Goal: Information Seeking & Learning: Learn about a topic

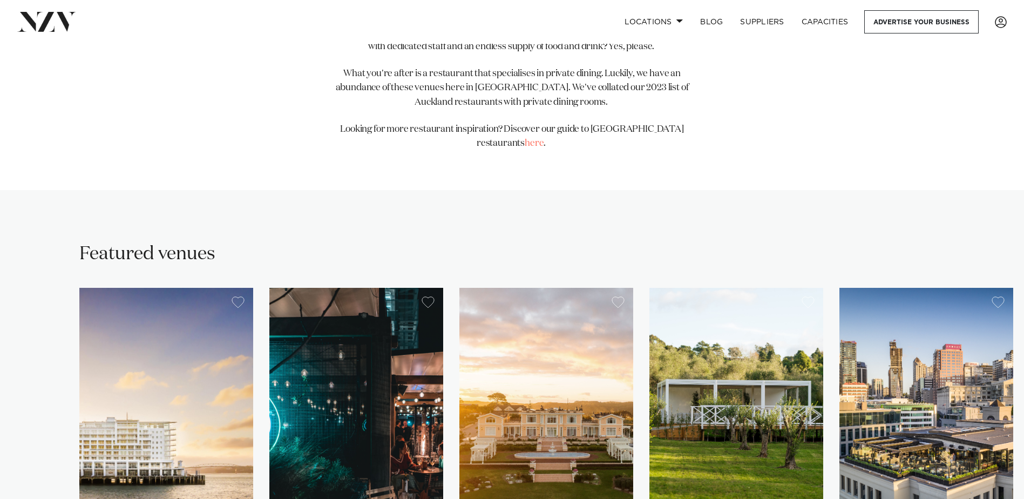
scroll to position [755, 0]
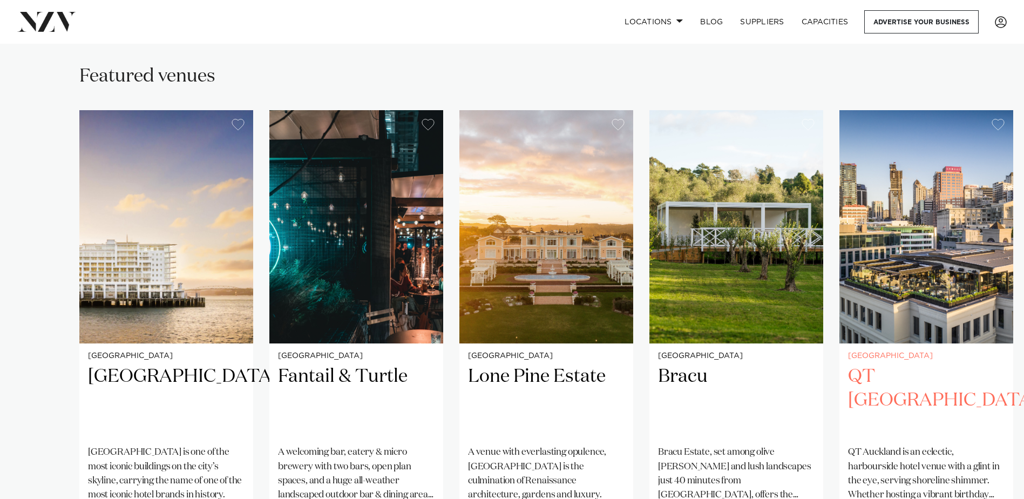
click at [868, 364] on h2 "QT [GEOGRAPHIC_DATA]" at bounding box center [926, 400] width 156 height 73
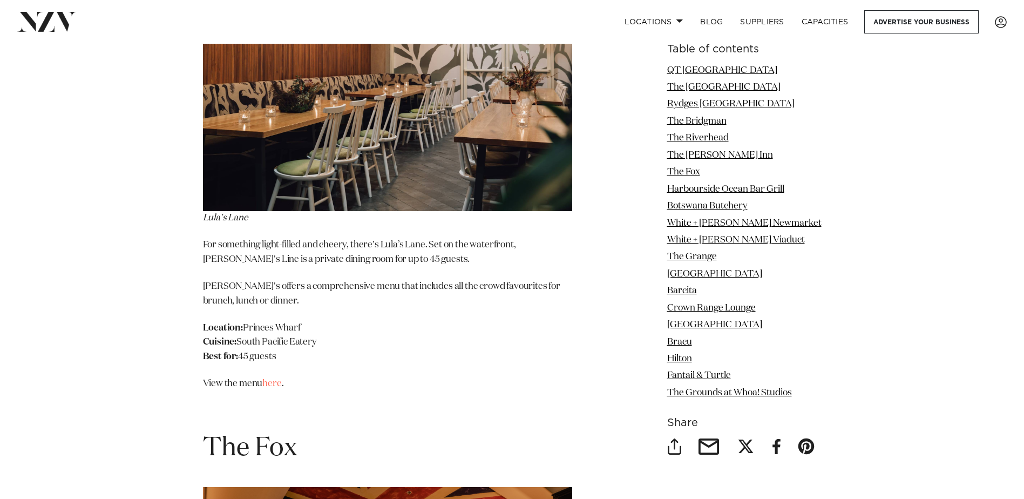
scroll to position [4047, 0]
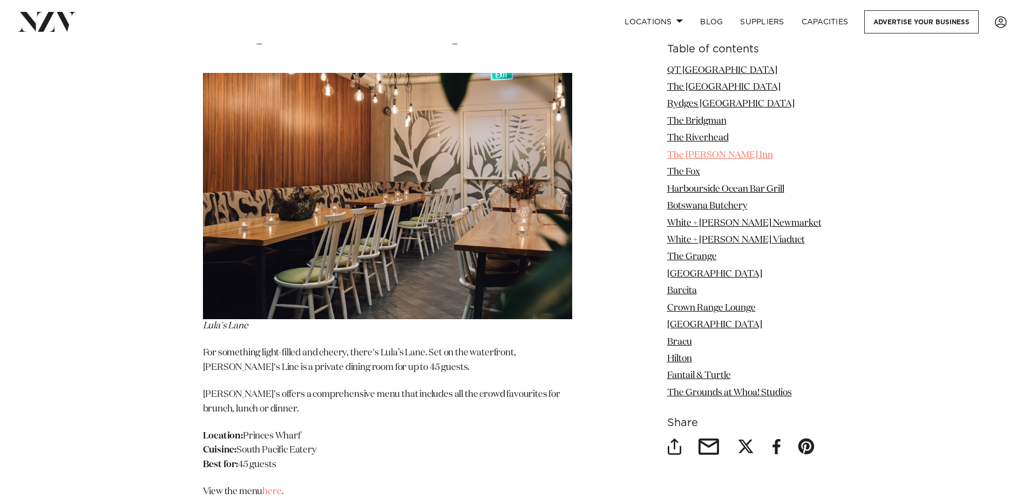
click at [691, 153] on link "The Lula Inn" at bounding box center [720, 155] width 106 height 9
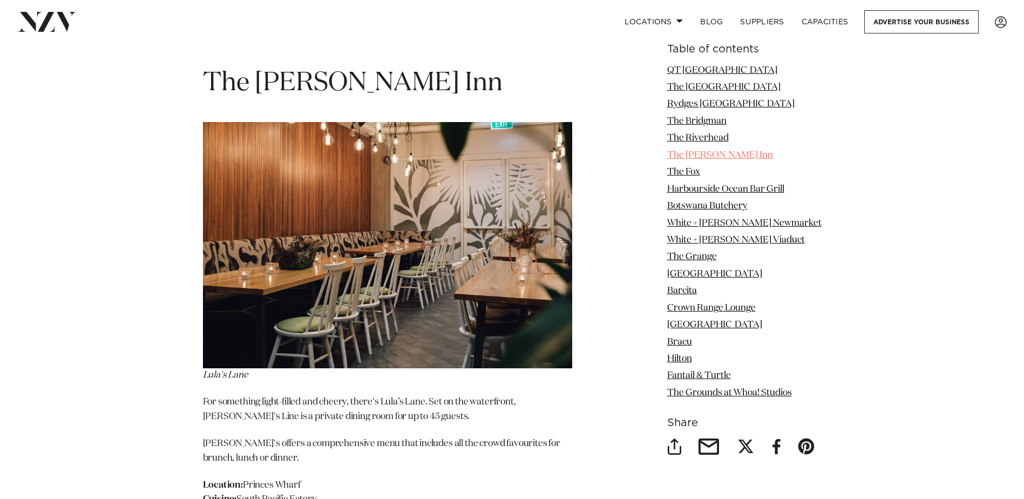
scroll to position [3972, 0]
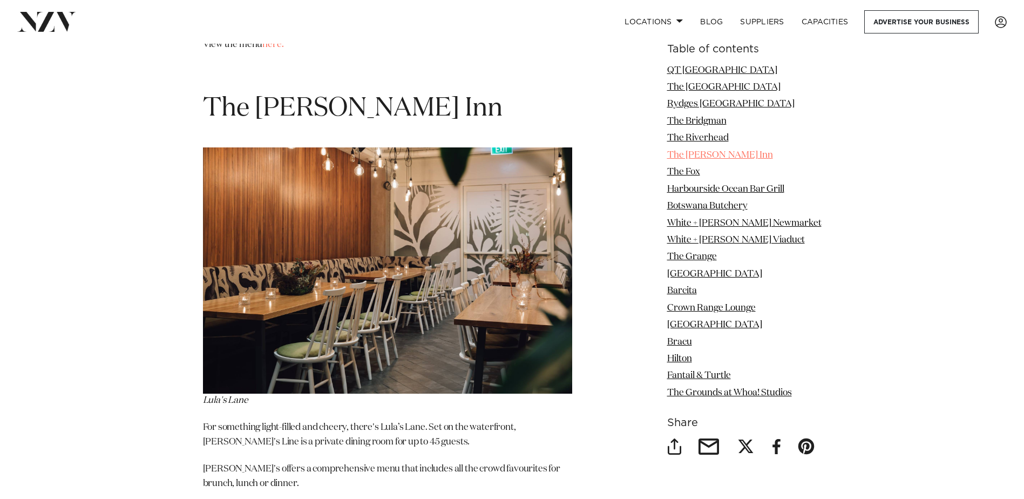
click at [691, 153] on link "The Lula Inn" at bounding box center [720, 155] width 106 height 9
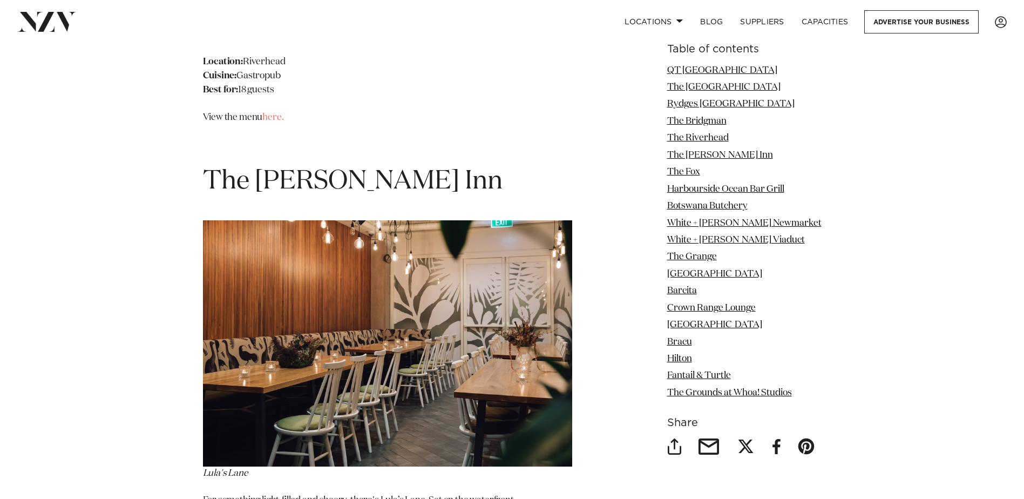
scroll to position [3918, 0]
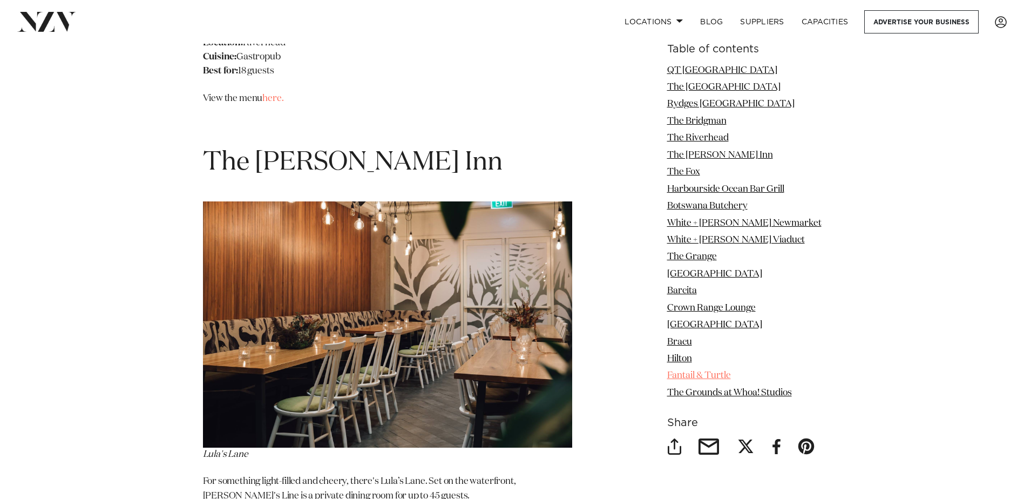
click at [717, 373] on link "Fantail & Turtle" at bounding box center [699, 375] width 64 height 9
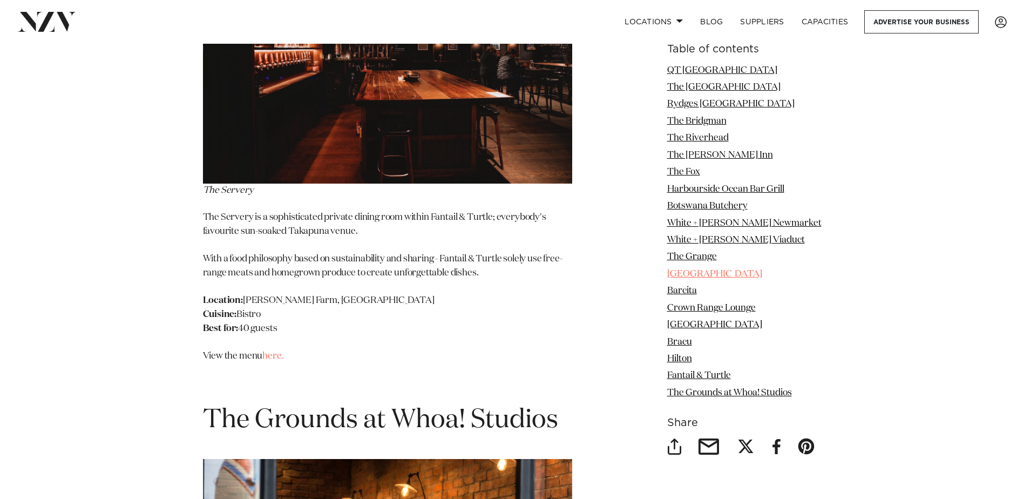
scroll to position [11158, 0]
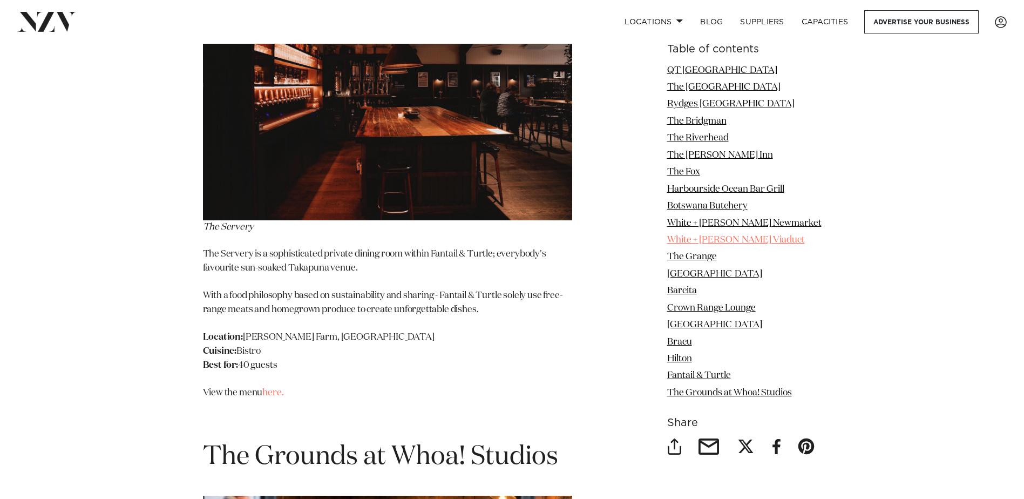
click at [732, 241] on link "White + Wong's Viaduct" at bounding box center [736, 239] width 138 height 9
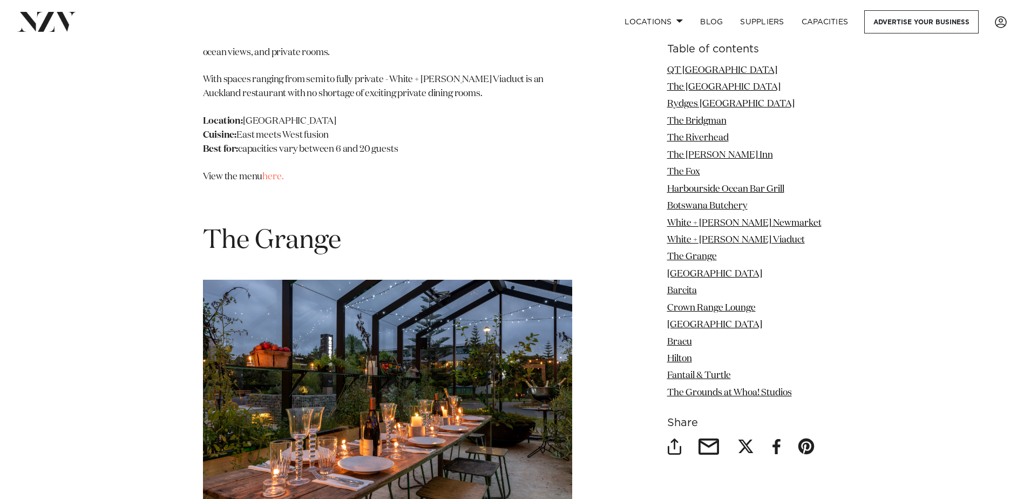
scroll to position [6798, 0]
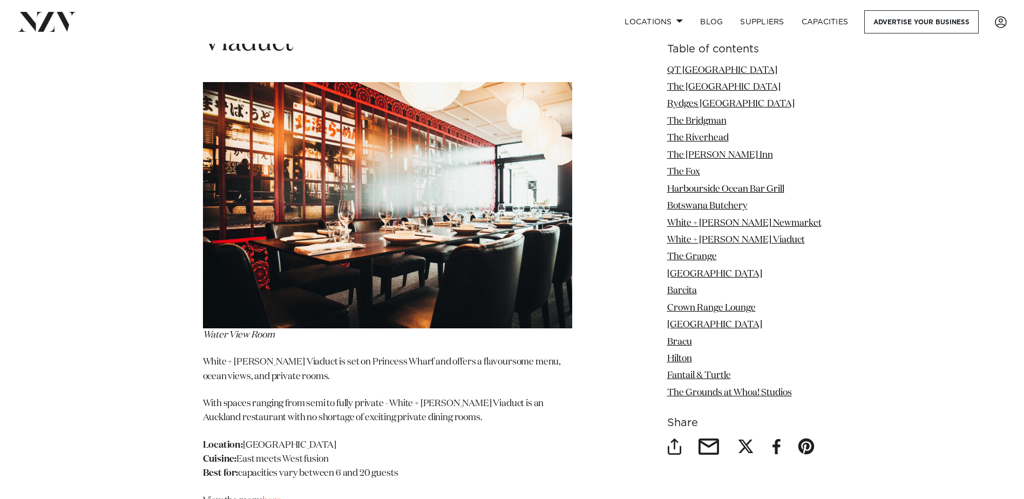
click at [274, 496] on link "here." at bounding box center [272, 500] width 21 height 9
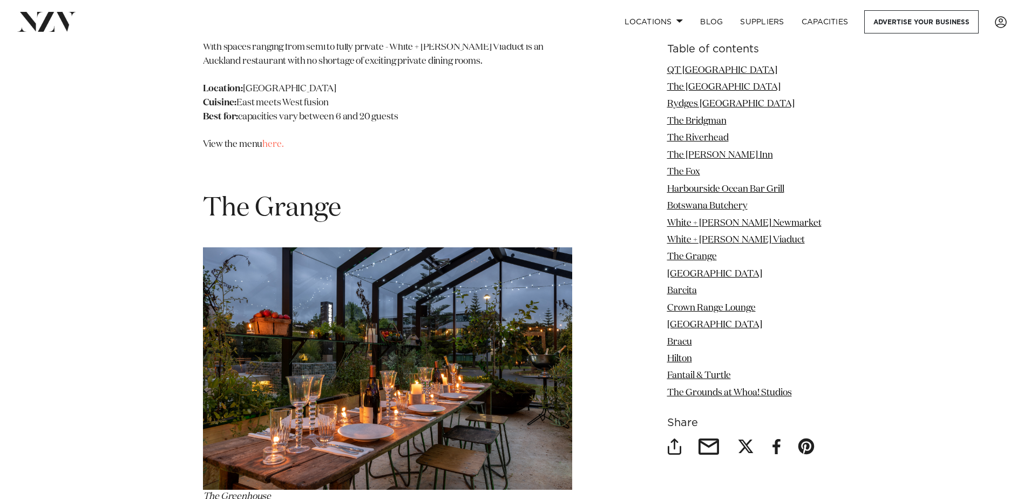
scroll to position [7176, 0]
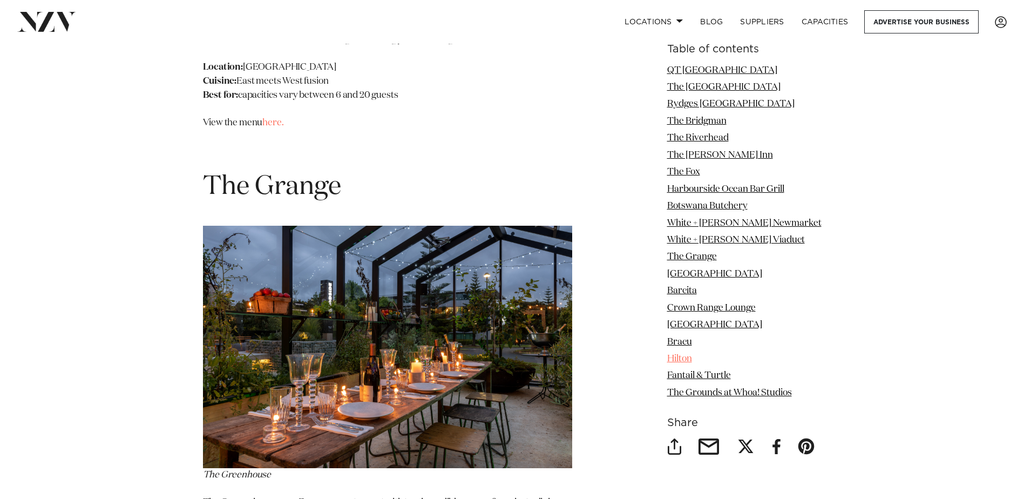
click at [688, 356] on link "Hilton" at bounding box center [679, 358] width 25 height 9
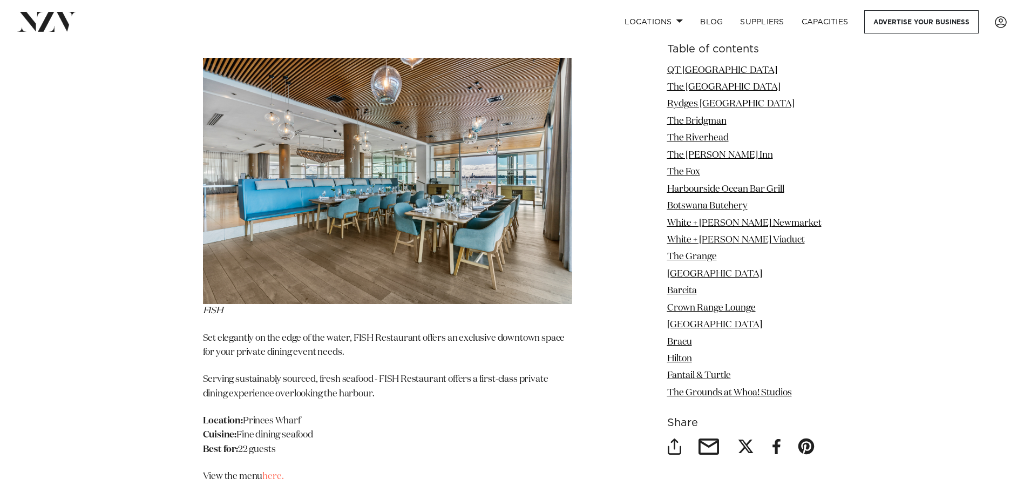
scroll to position [10582, 0]
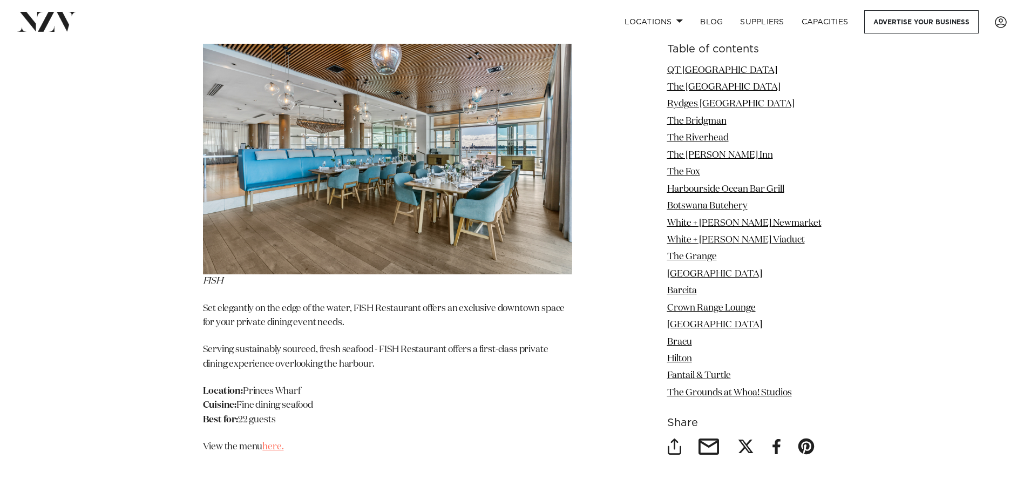
click at [276, 442] on link "here." at bounding box center [272, 446] width 21 height 9
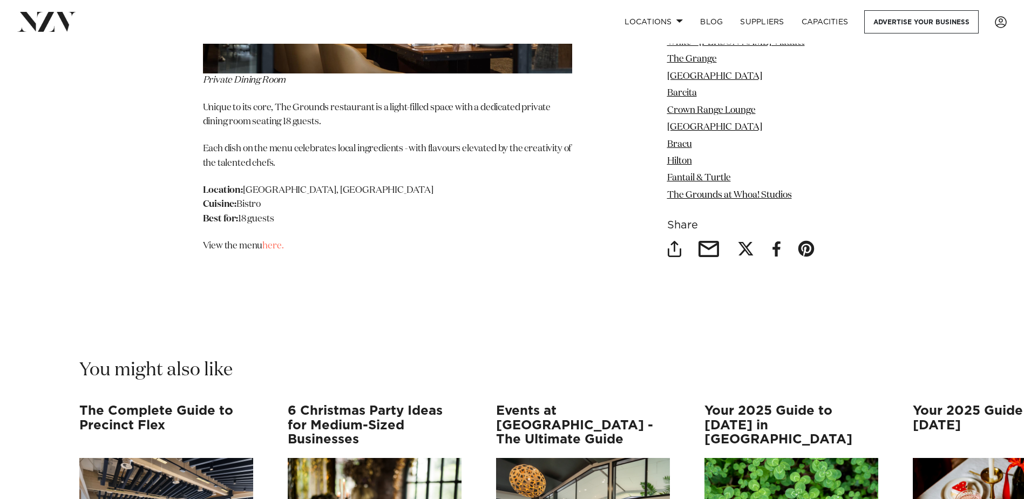
scroll to position [11877, 0]
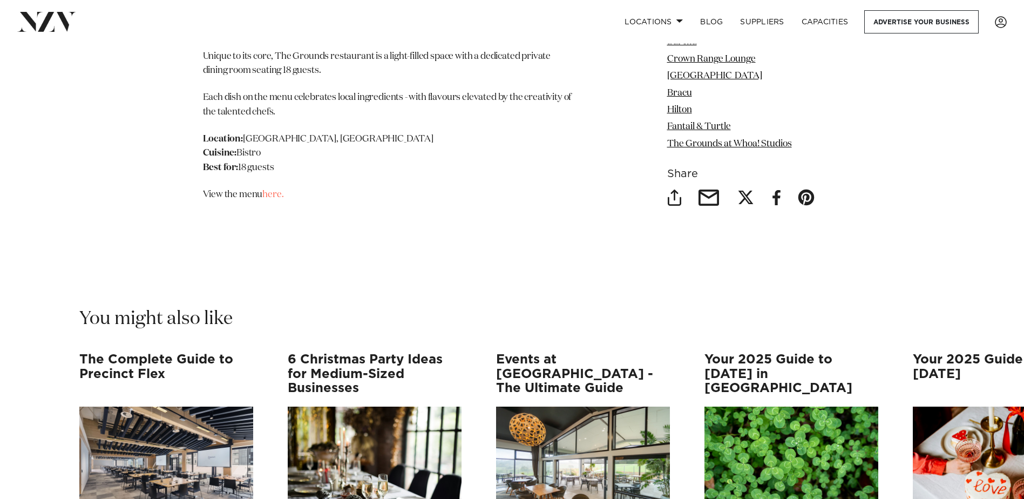
click at [342, 352] on h3 "6 Christmas Party Ideas for Medium-Sized Businesses" at bounding box center [375, 373] width 174 height 43
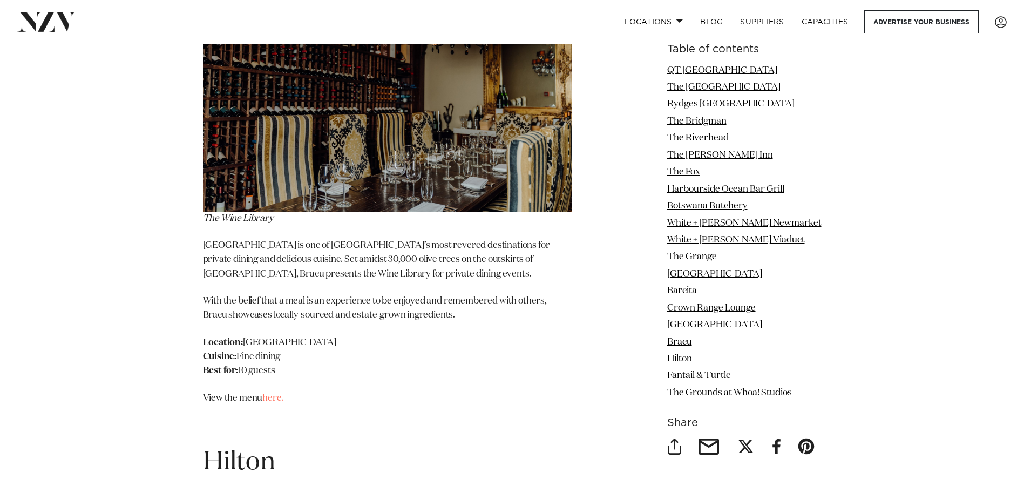
scroll to position [11158, 0]
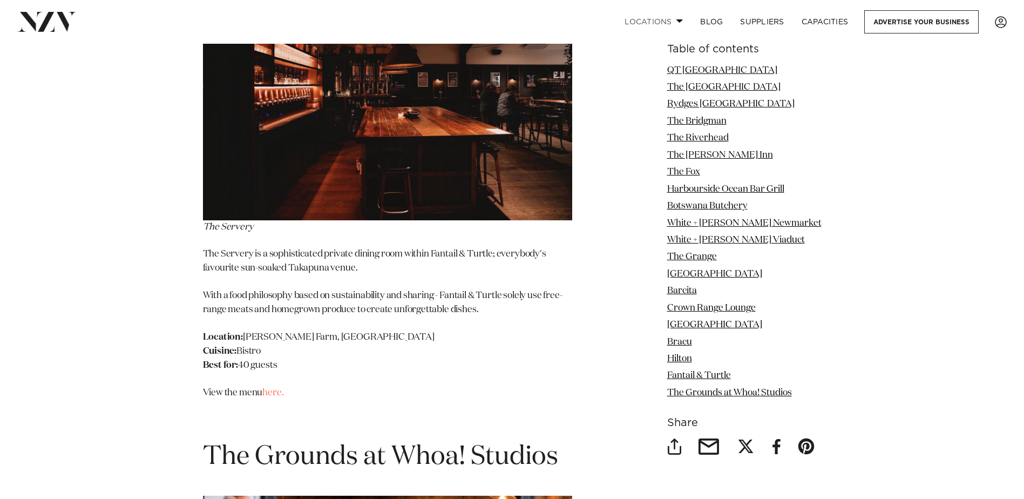
click at [679, 22] on span at bounding box center [679, 21] width 7 height 4
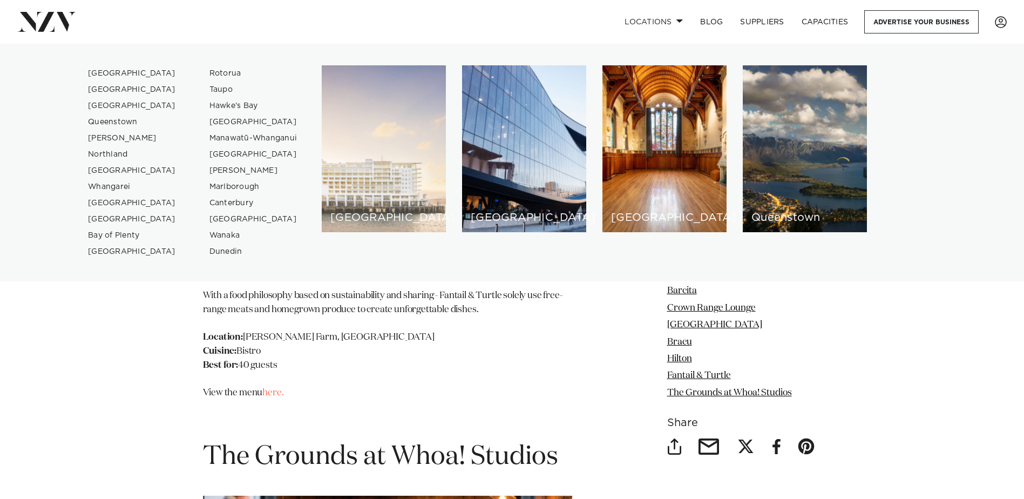
click at [414, 154] on div "[GEOGRAPHIC_DATA]" at bounding box center [384, 148] width 124 height 167
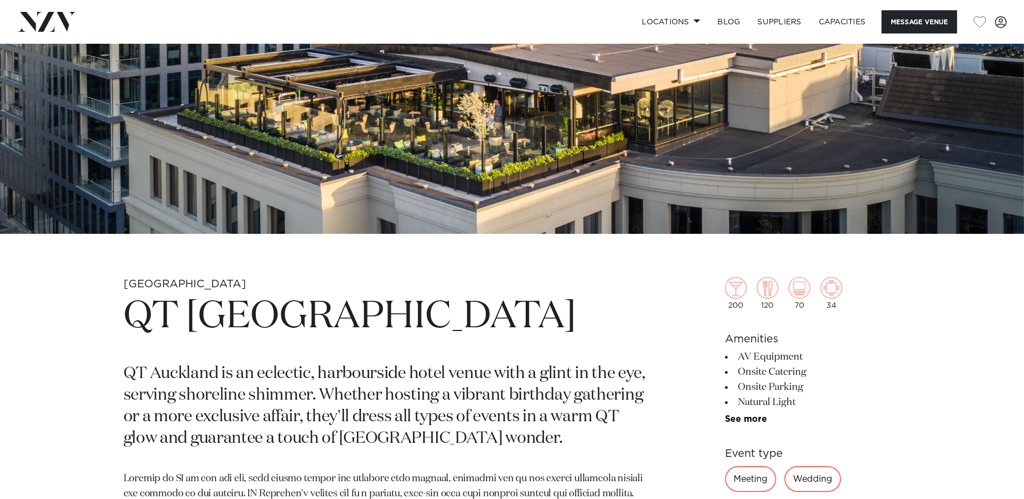
scroll to position [270, 0]
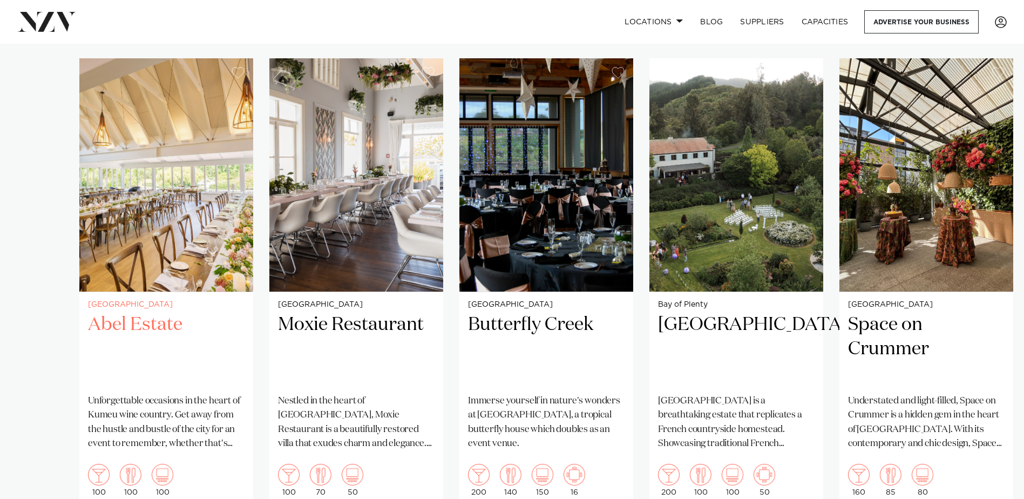
scroll to position [755, 0]
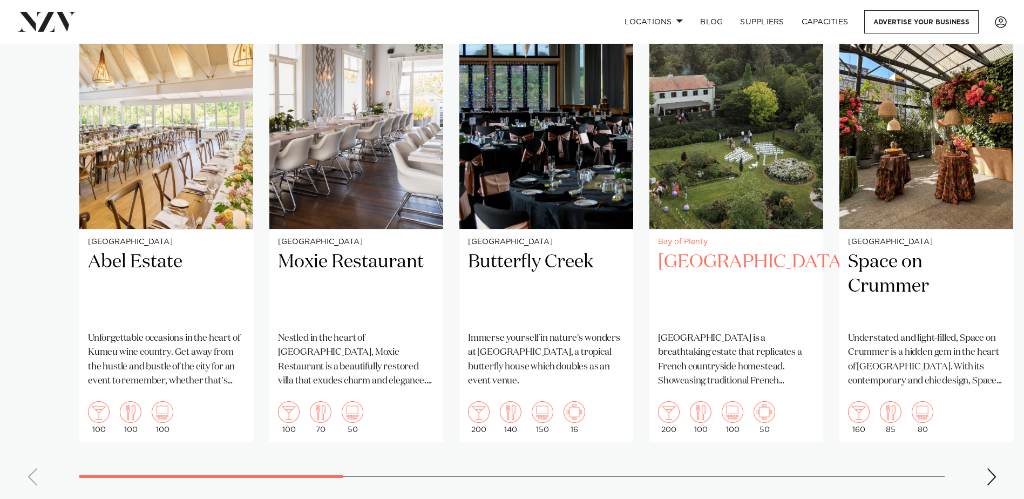
click at [698, 331] on p "Villa Vie is a breathtaking estate that replicates a French countryside homeste…" at bounding box center [736, 359] width 156 height 57
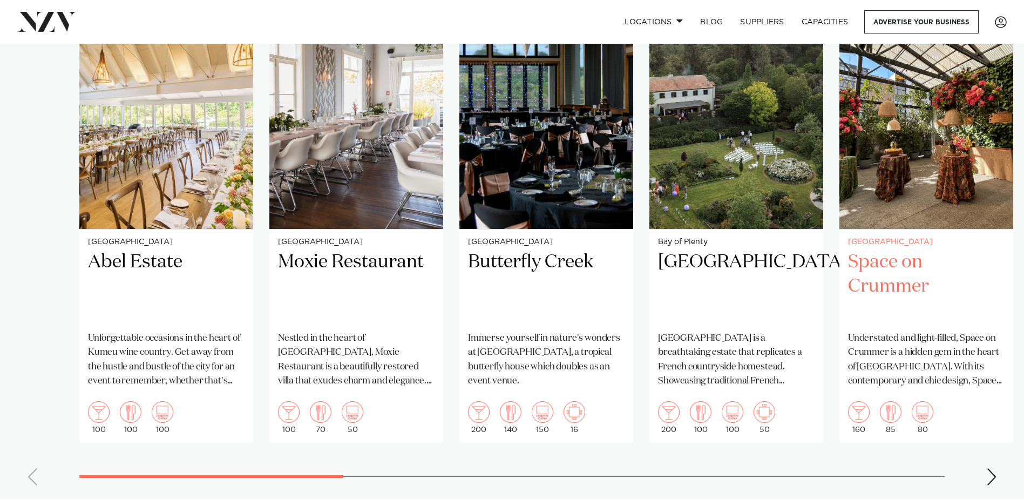
click at [892, 272] on h2 "Space on Crummer" at bounding box center [926, 286] width 156 height 73
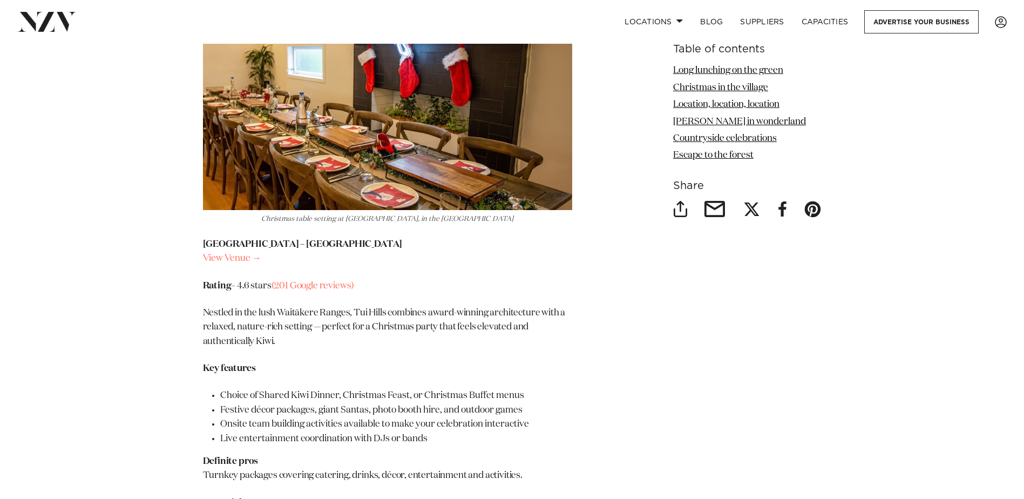
scroll to position [4640, 0]
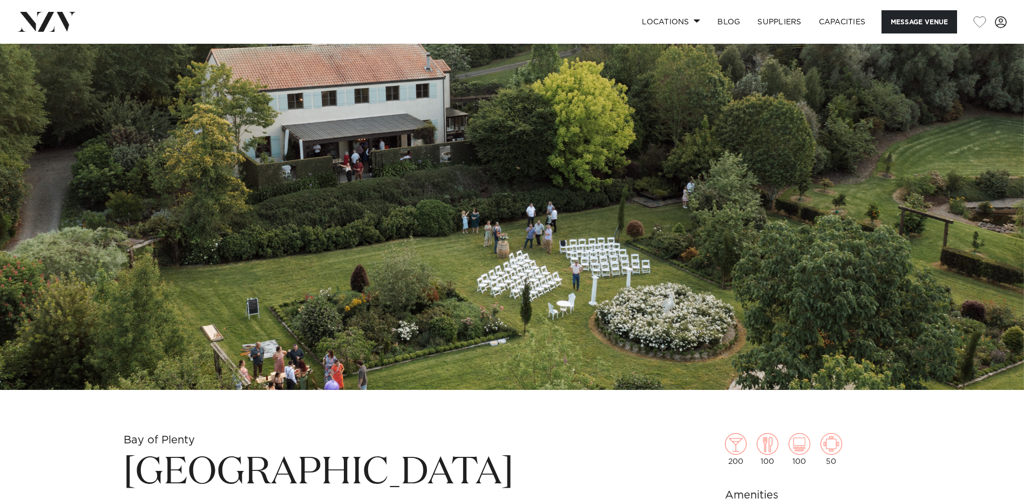
scroll to position [54, 0]
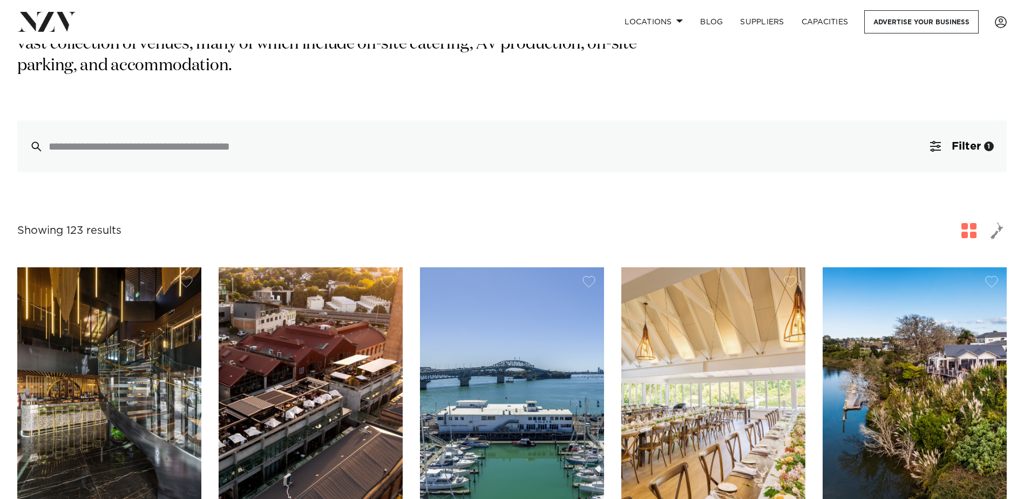
scroll to position [378, 0]
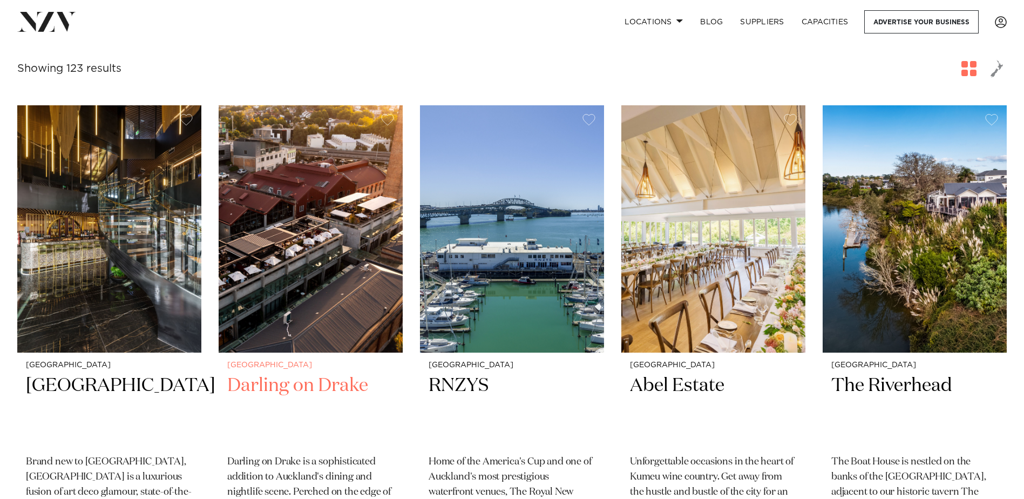
click at [306, 244] on img at bounding box center [311, 228] width 184 height 247
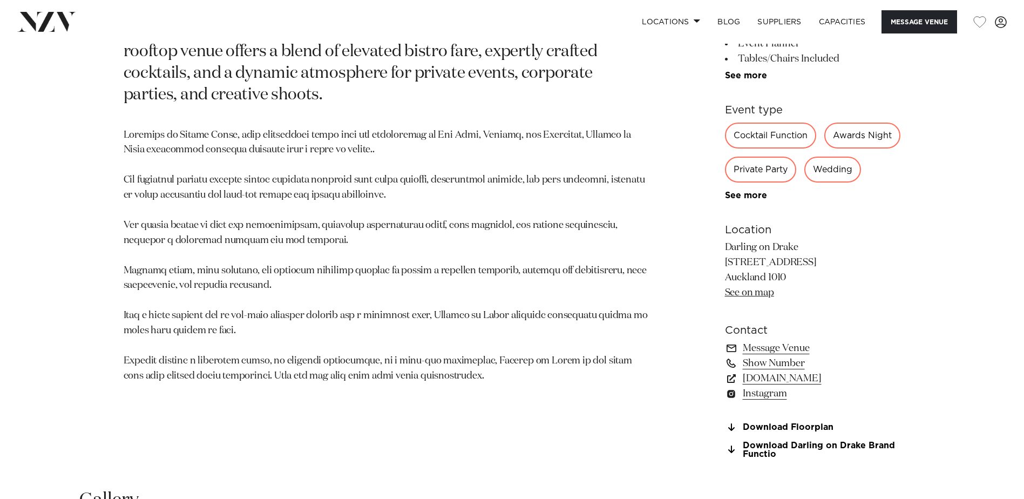
scroll to position [432, 0]
